Goal: Information Seeking & Learning: Learn about a topic

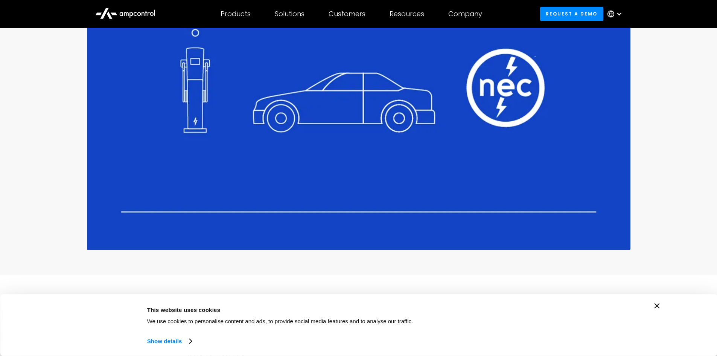
scroll to position [264, 0]
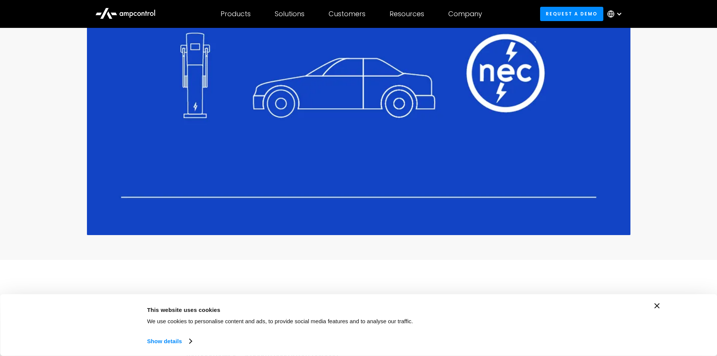
click at [658, 303] on icon "Close banner" at bounding box center [657, 305] width 5 height 5
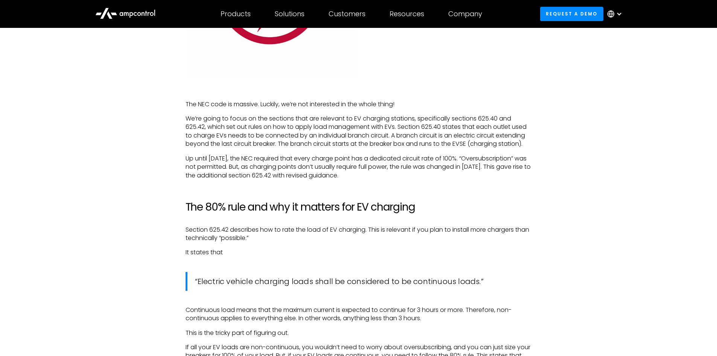
scroll to position [1243, 0]
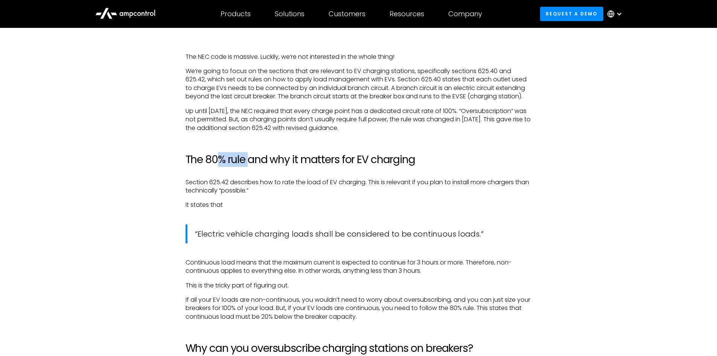
drag, startPoint x: 216, startPoint y: 155, endPoint x: 249, endPoint y: 163, distance: 34.0
click at [249, 163] on h2 "The 80% rule and why it matters for EV charging" at bounding box center [359, 159] width 346 height 13
click at [320, 164] on h2 "The 80% rule and why it matters for EV charging" at bounding box center [359, 159] width 346 height 13
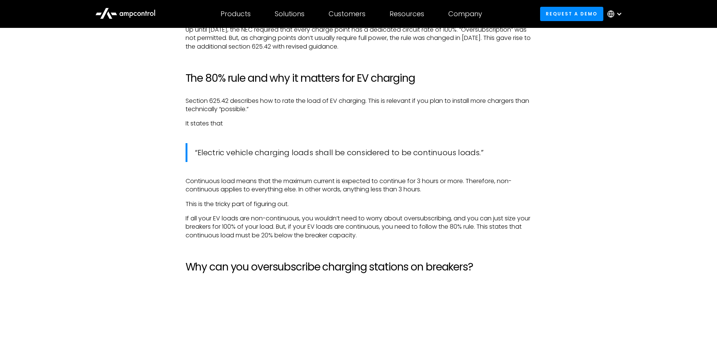
scroll to position [1280, 0]
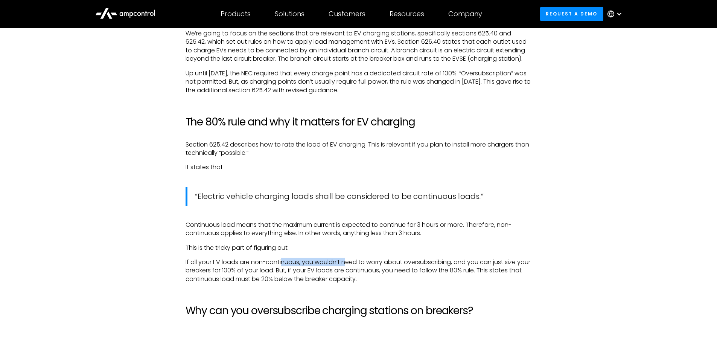
drag, startPoint x: 296, startPoint y: 261, endPoint x: 345, endPoint y: 259, distance: 48.6
click at [345, 259] on p "If all your EV loads are non-continuous, you wouldn’t need to worry about overs…" at bounding box center [359, 270] width 346 height 25
click at [346, 259] on p "If all your EV loads are non-continuous, you wouldn’t need to worry about overs…" at bounding box center [359, 270] width 346 height 25
click at [280, 261] on p "If all your EV loads are non-continuous, you wouldn’t need to worry about overs…" at bounding box center [359, 270] width 346 height 25
